Goal: Find specific page/section: Find specific page/section

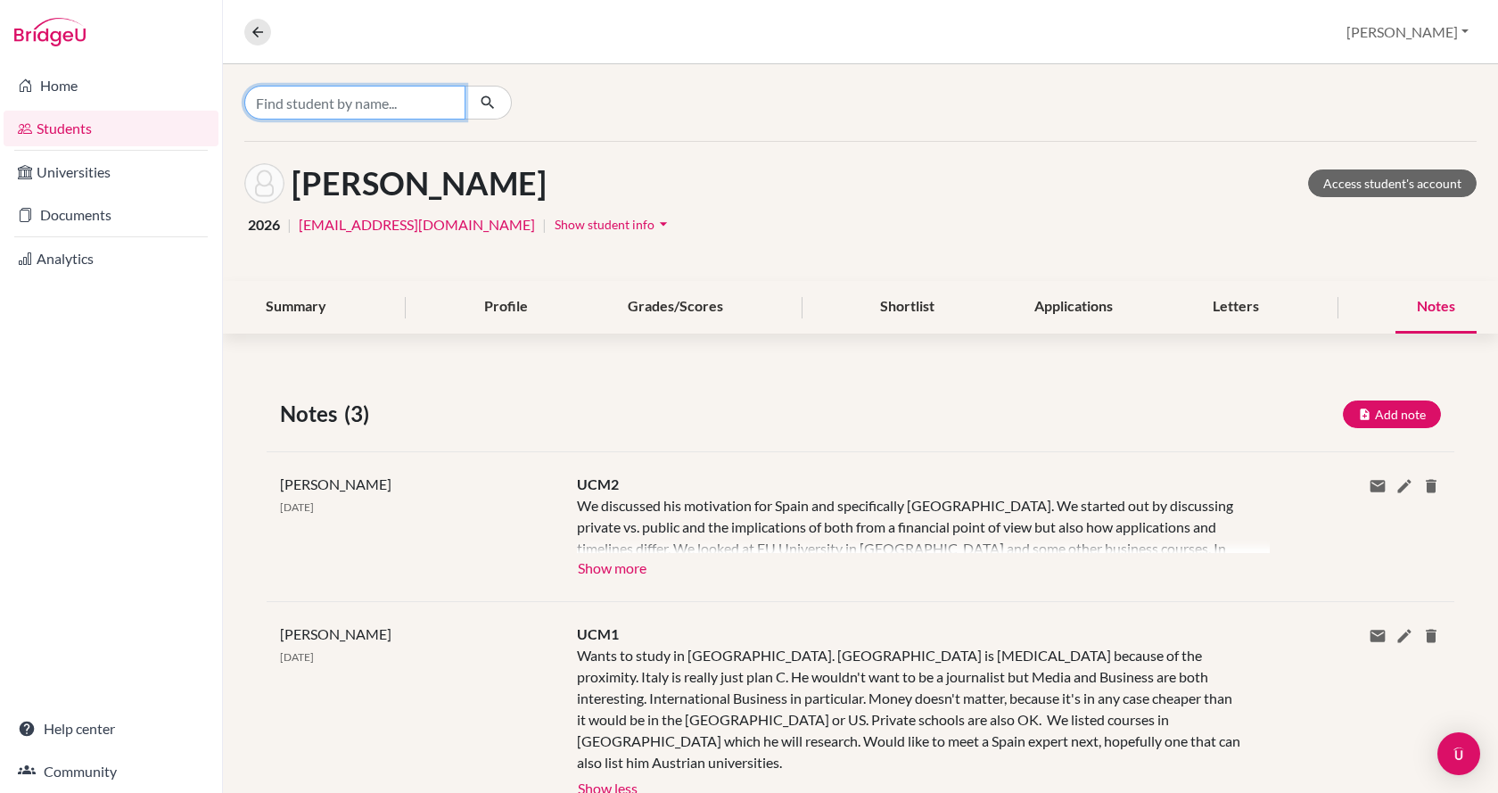
click at [311, 98] on input "Find student by name..." at bounding box center [354, 103] width 221 height 34
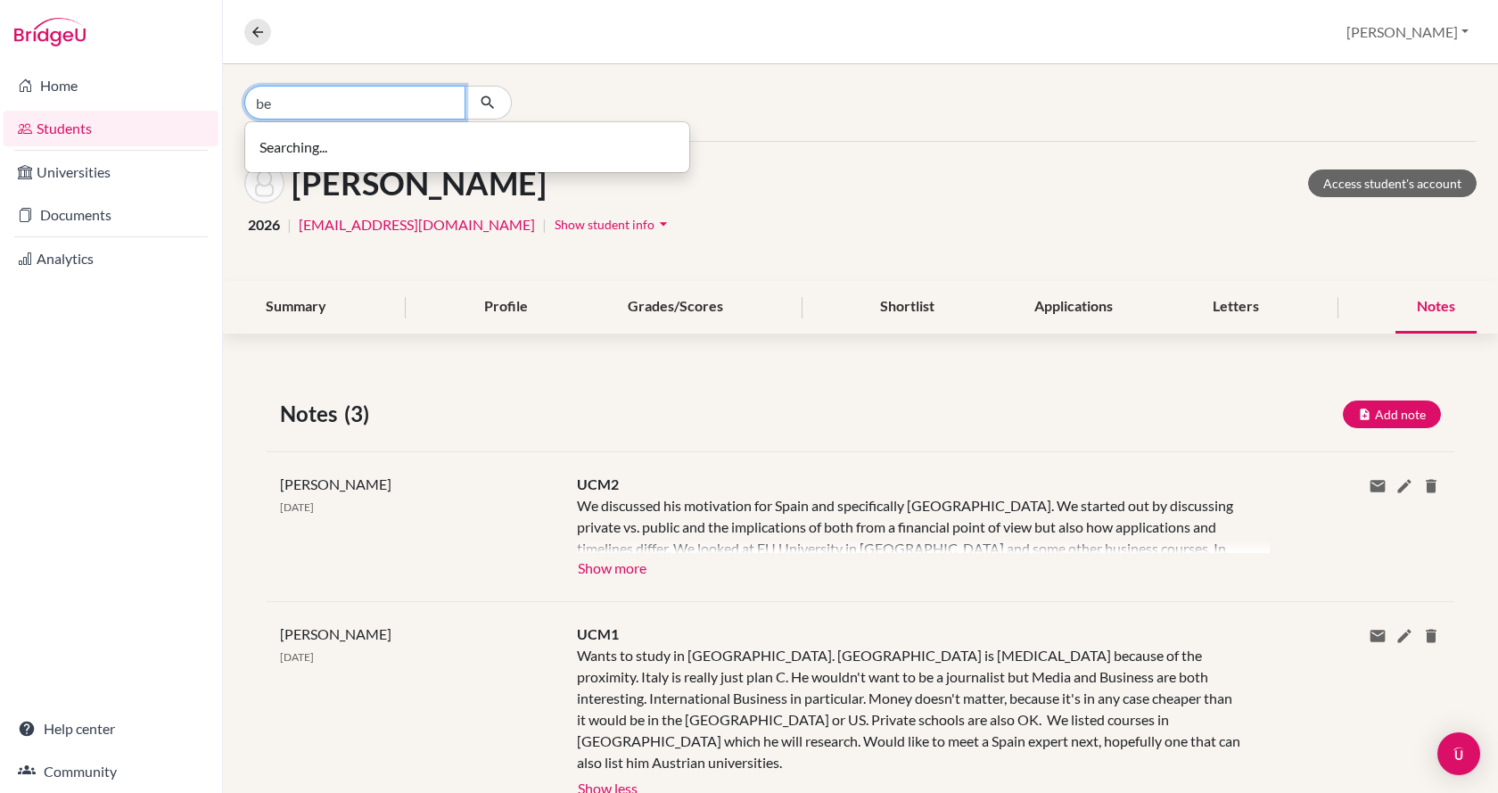
type input "b"
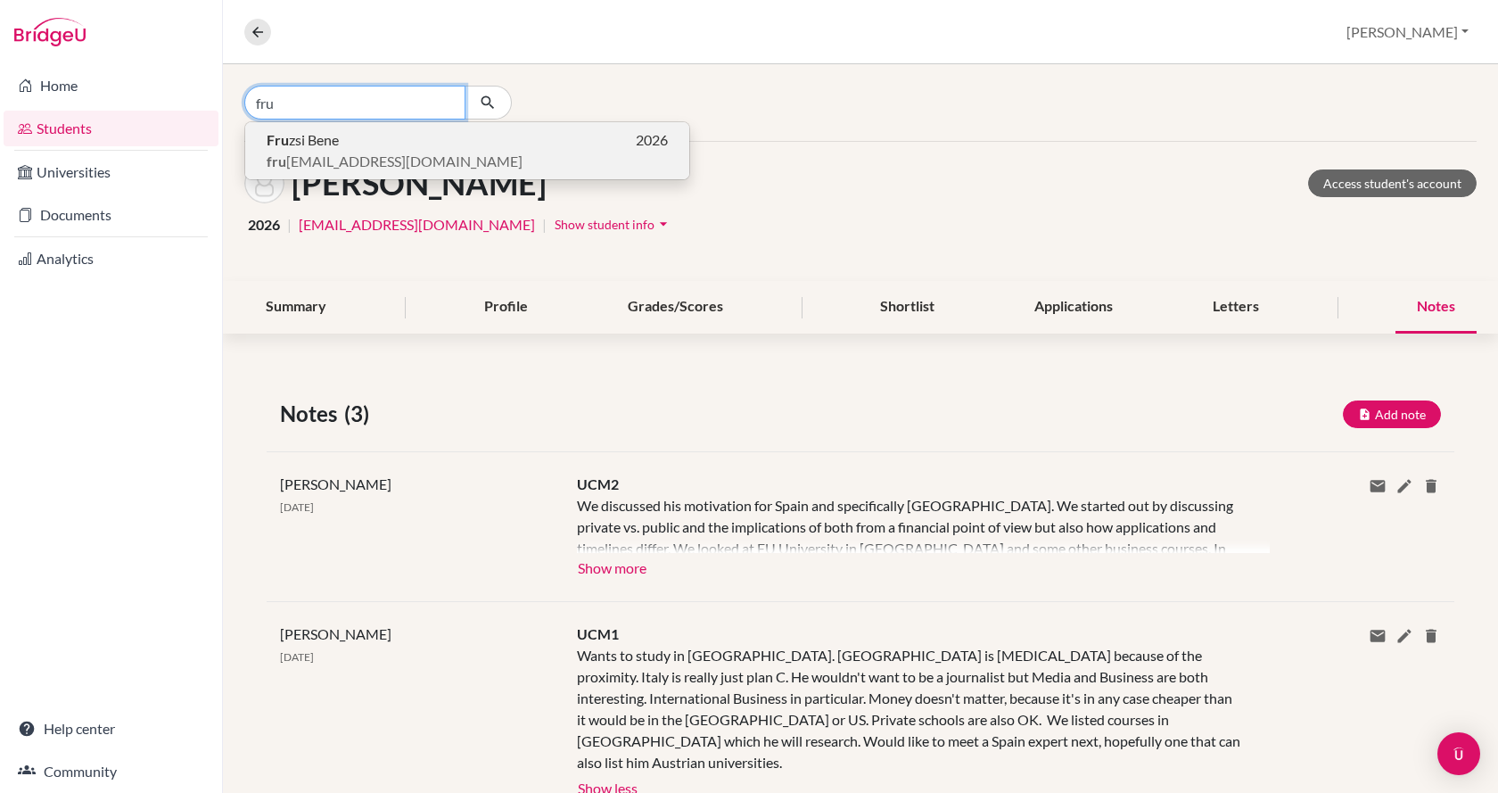
type input "fru"
click at [383, 161] on span "fru [EMAIL_ADDRESS][DOMAIN_NAME]" at bounding box center [395, 161] width 256 height 21
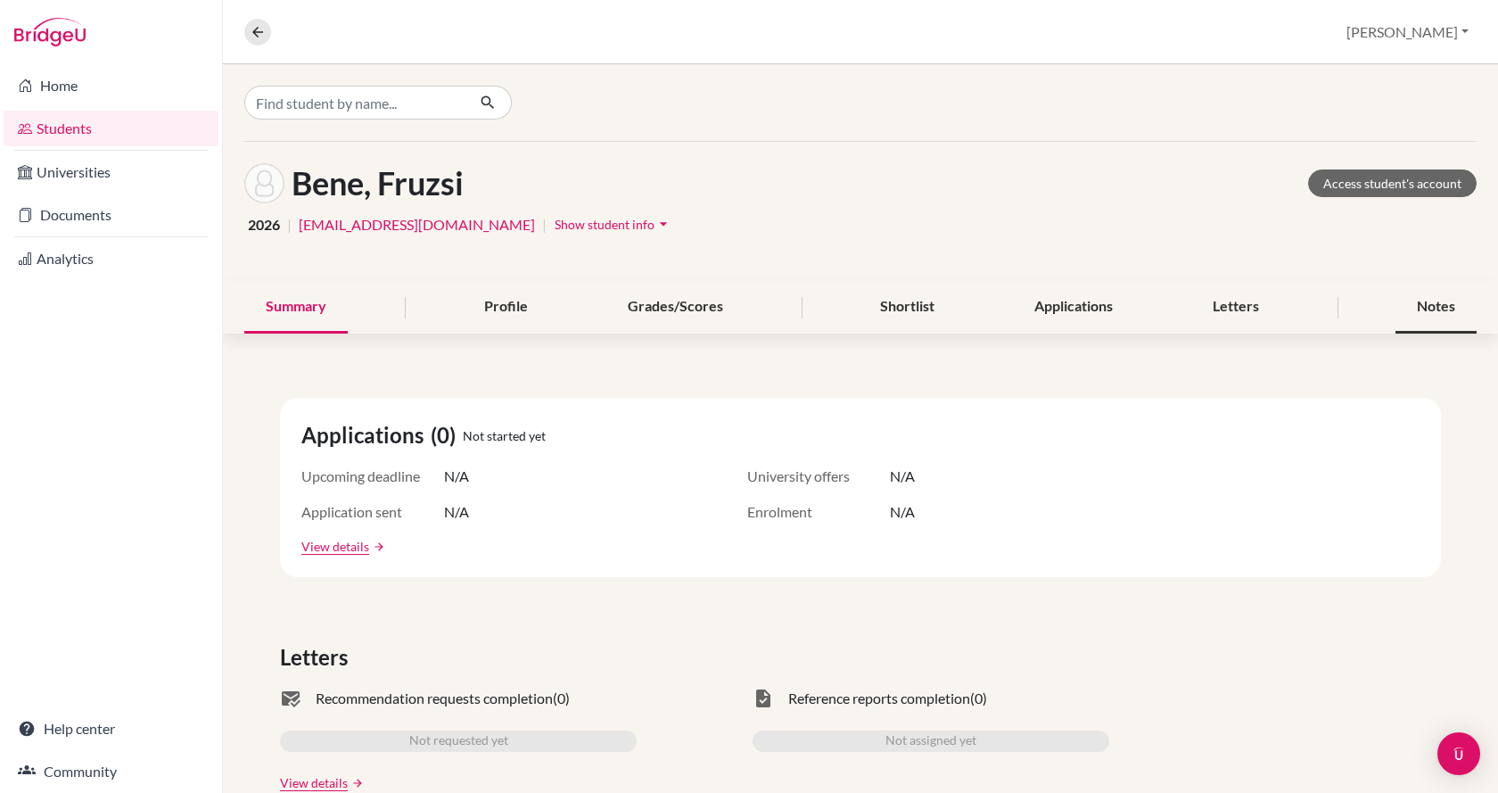
click at [1420, 297] on div "Notes" at bounding box center [1436, 307] width 81 height 53
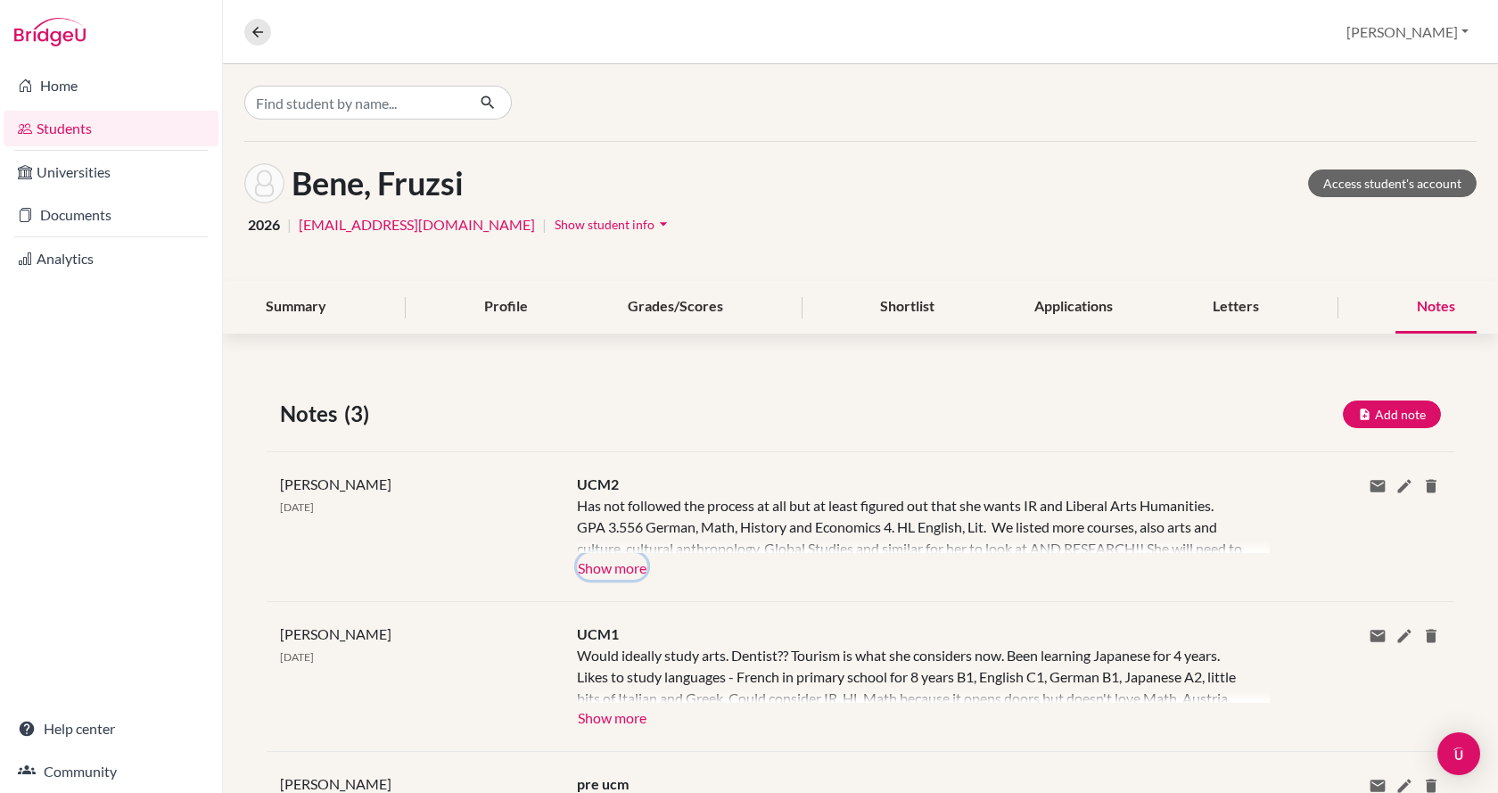
click at [626, 557] on button "Show more" at bounding box center [612, 566] width 70 height 27
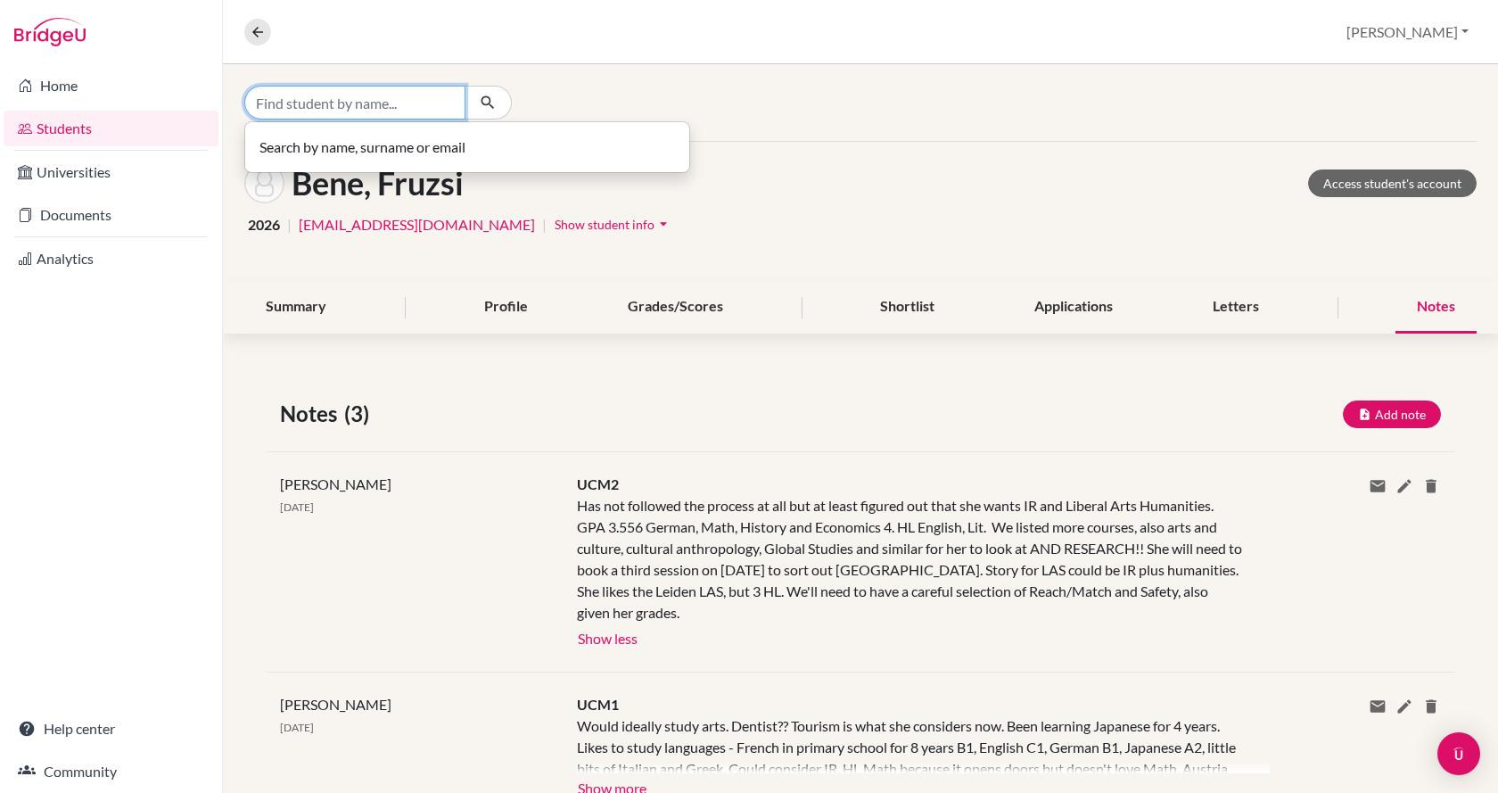
click at [286, 98] on input "Find student by name..." at bounding box center [354, 103] width 221 height 34
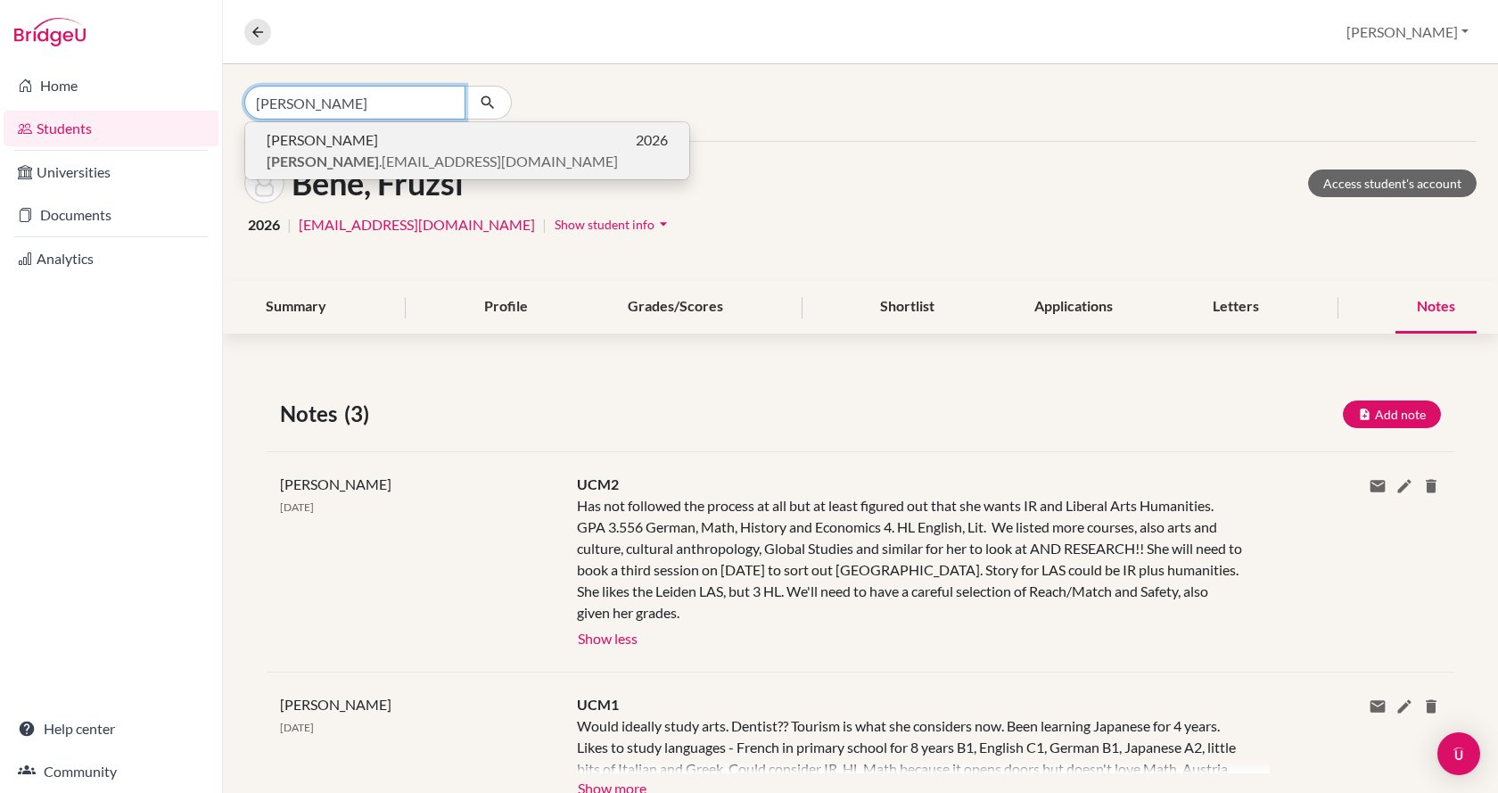
type input "[PERSON_NAME]"
click at [298, 151] on span "[PERSON_NAME] .[EMAIL_ADDRESS][DOMAIN_NAME]" at bounding box center [442, 161] width 351 height 21
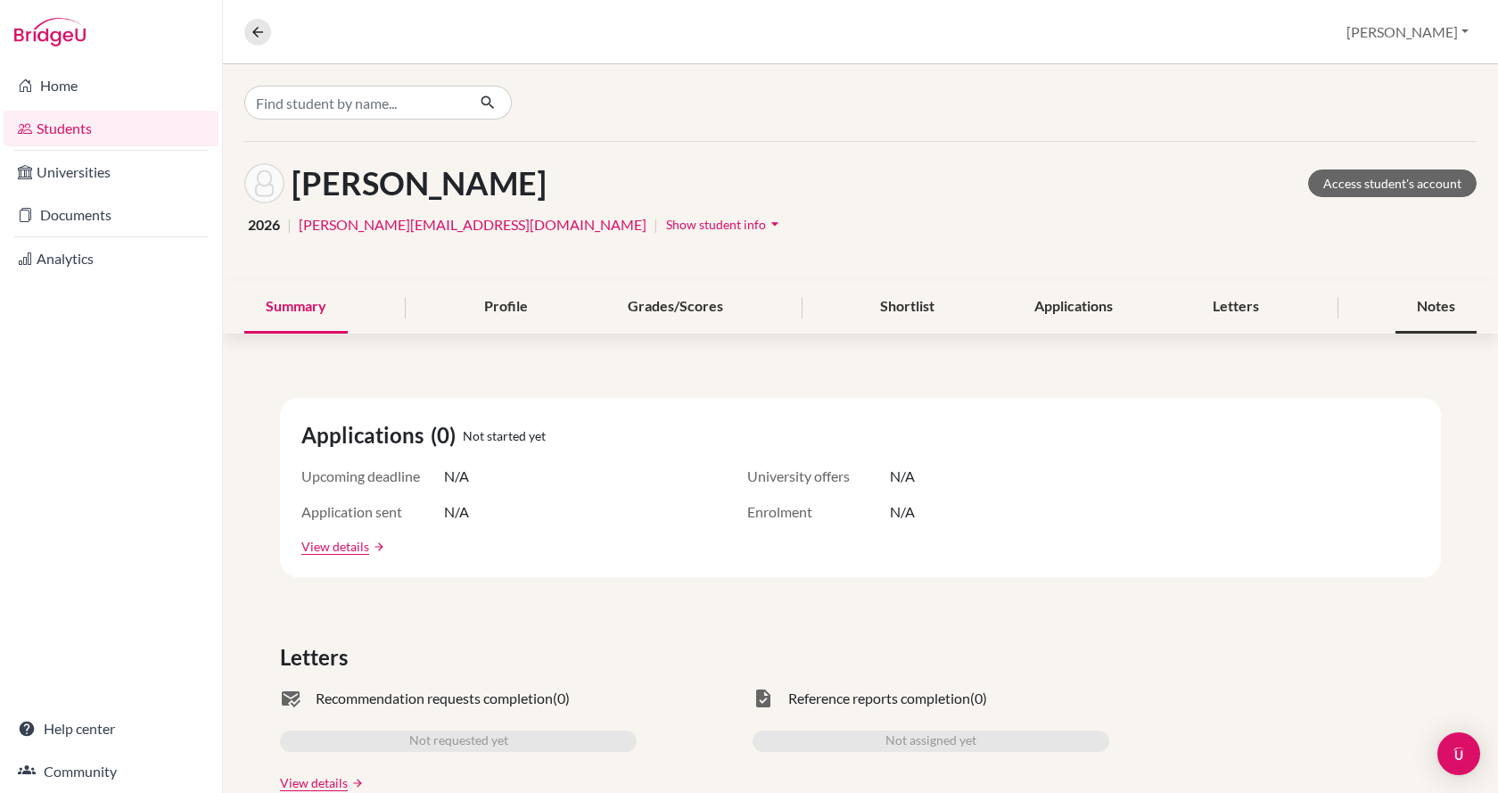
click at [1441, 307] on div "Notes" at bounding box center [1436, 307] width 81 height 53
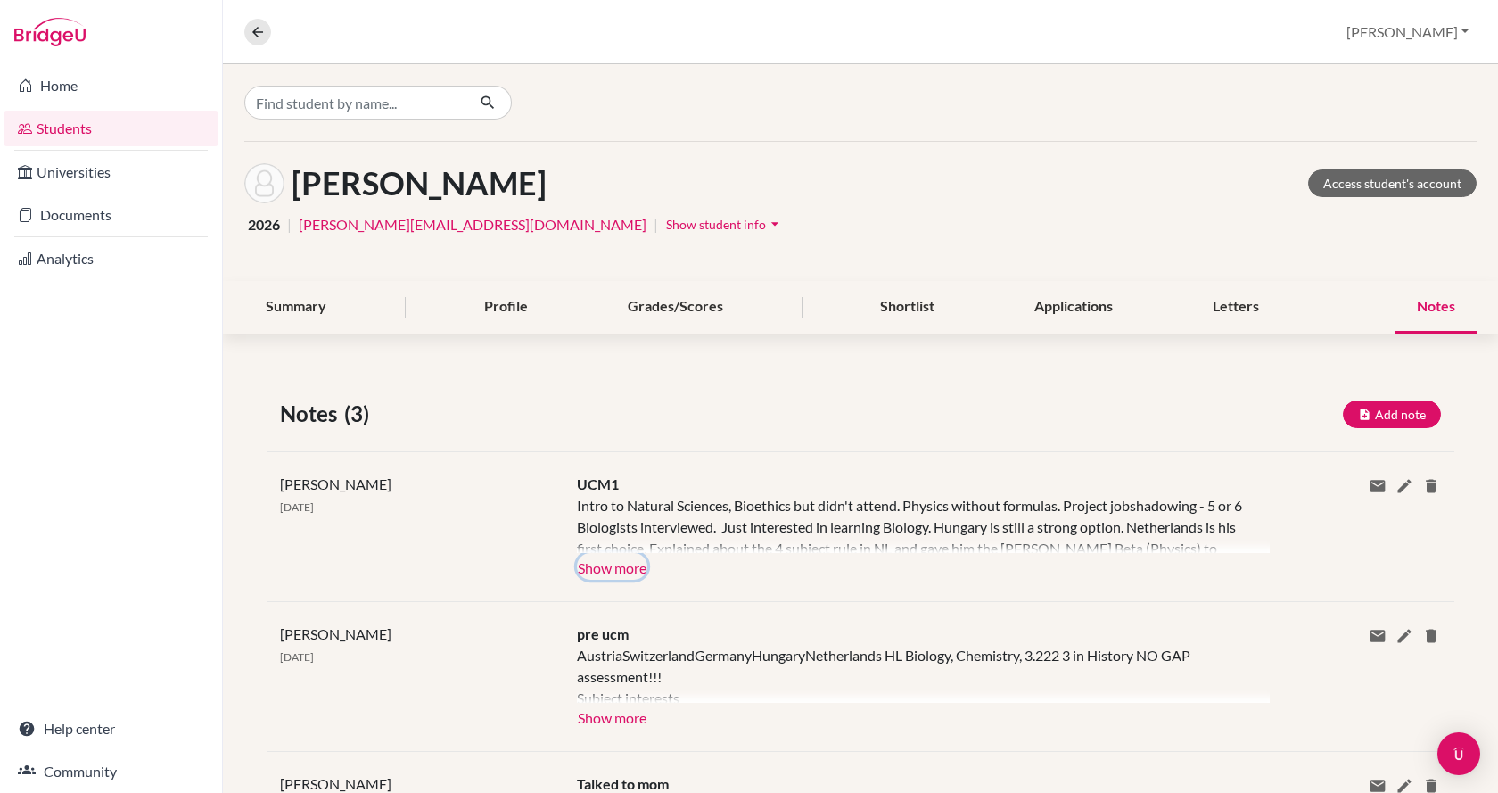
click at [606, 569] on button "Show more" at bounding box center [612, 566] width 70 height 27
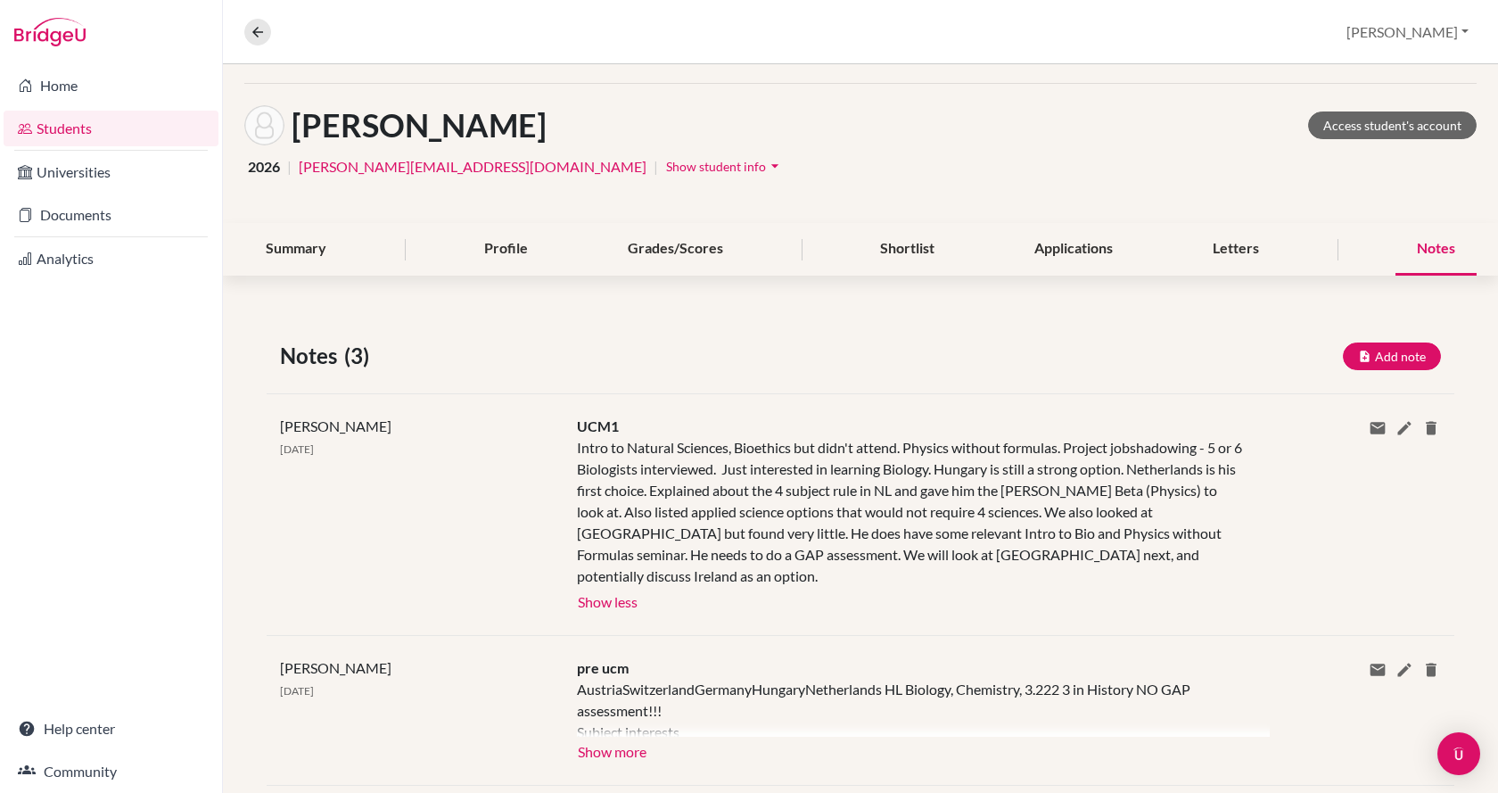
scroll to position [89, 0]
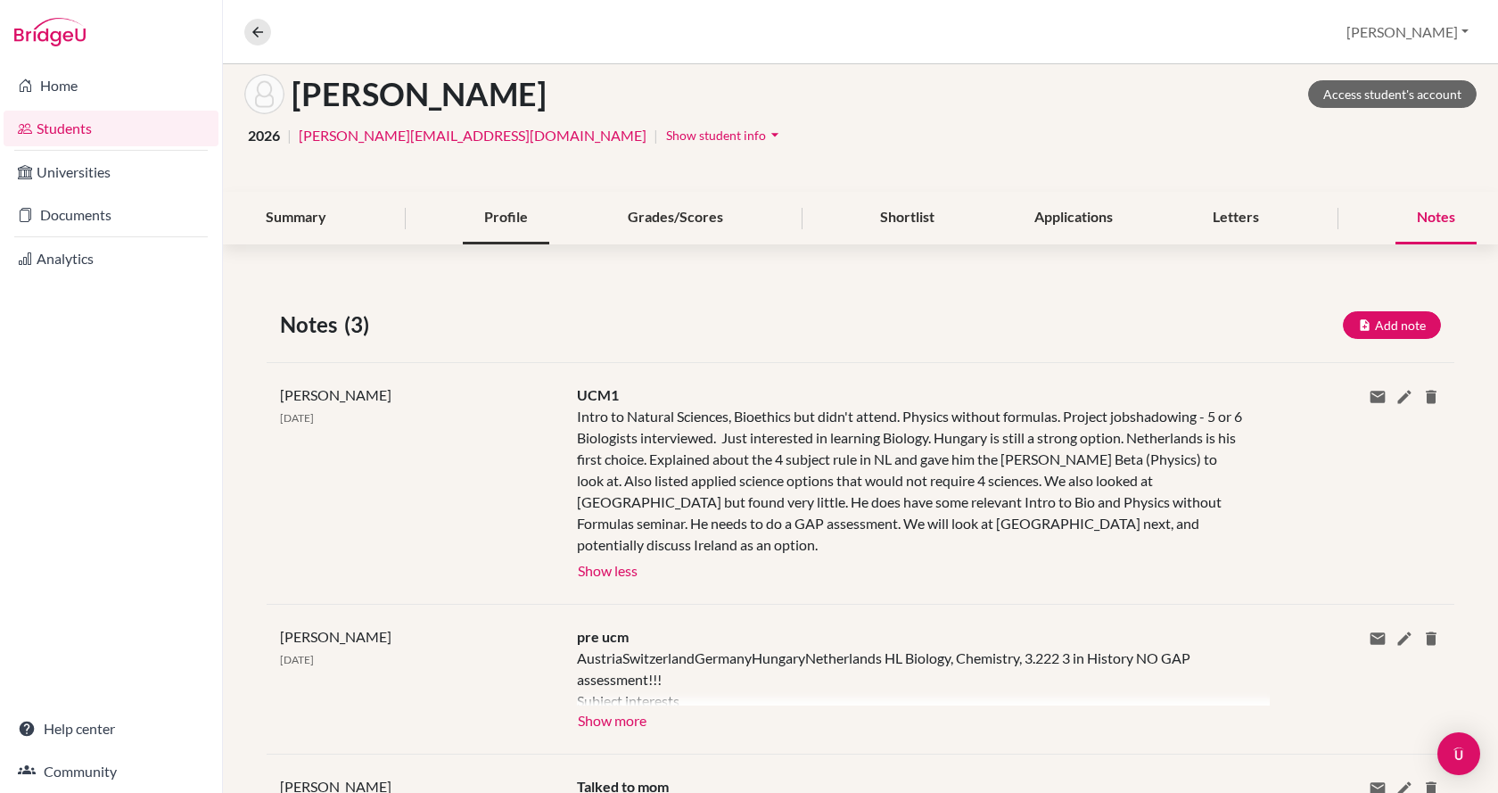
click at [481, 220] on div "Profile" at bounding box center [506, 218] width 87 height 53
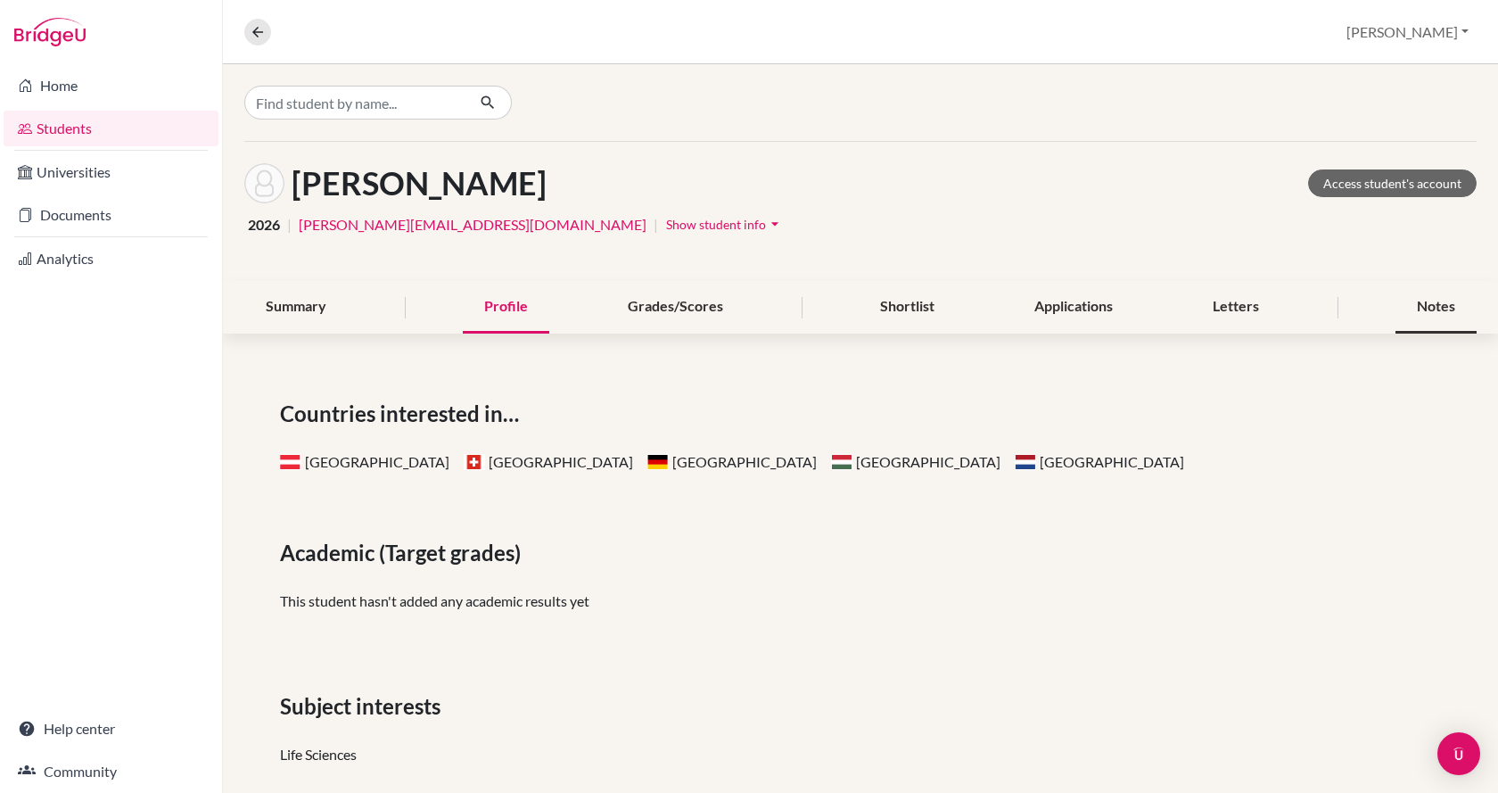
click at [1411, 317] on div "Notes" at bounding box center [1436, 307] width 81 height 53
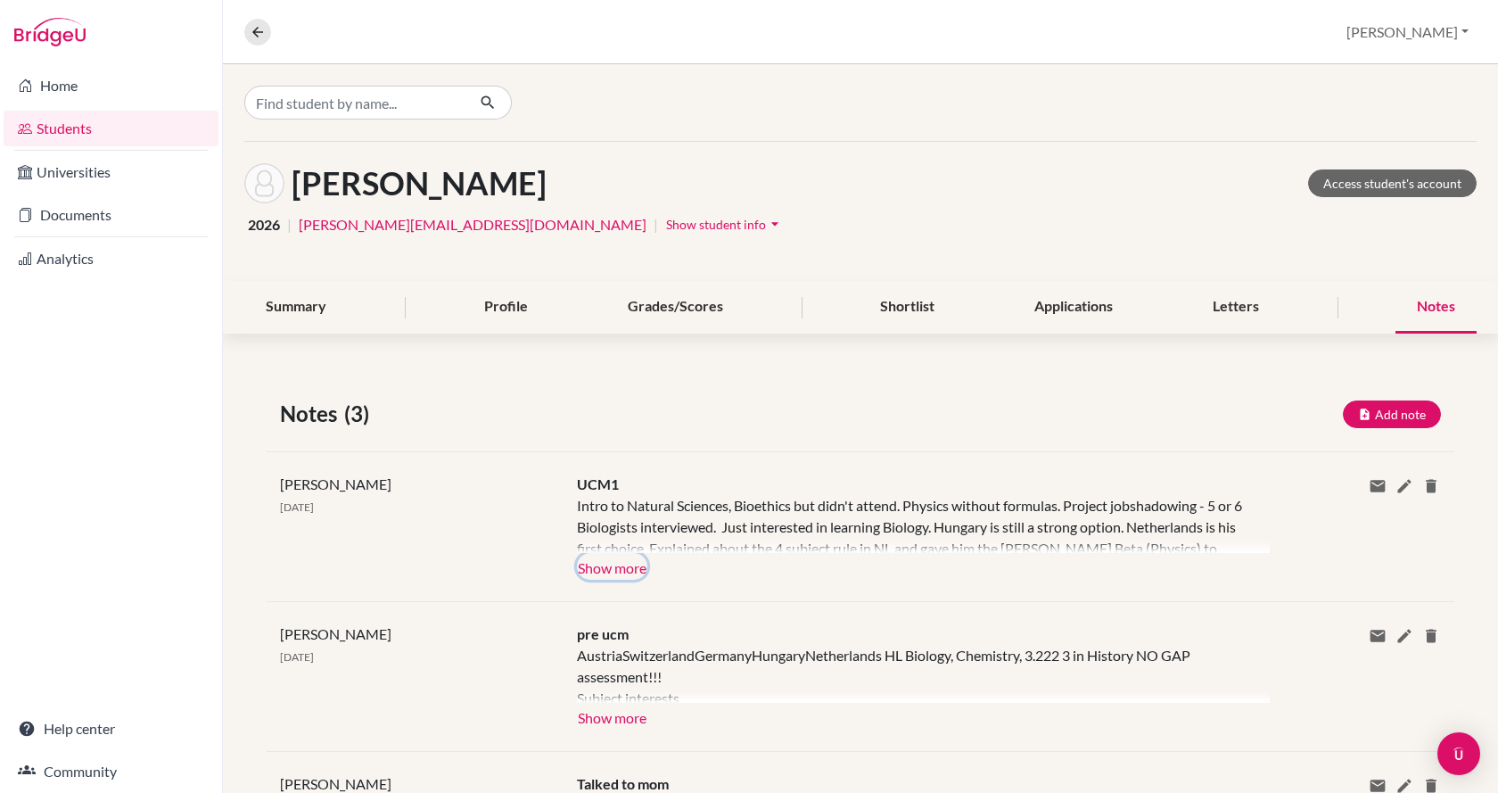
click at [631, 559] on button "Show more" at bounding box center [612, 566] width 70 height 27
